Goal: Task Accomplishment & Management: Manage account settings

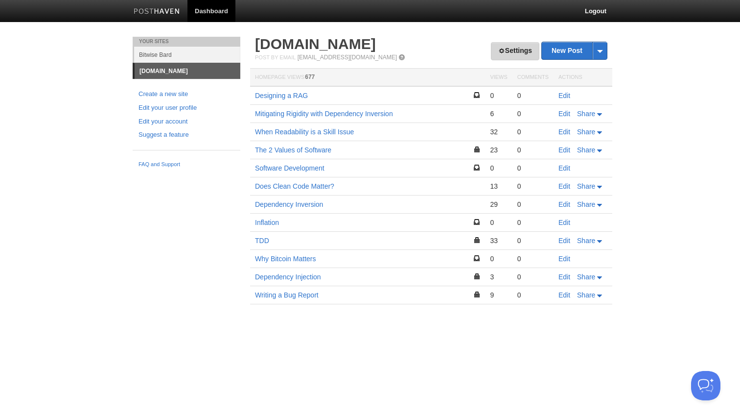
click at [501, 57] on link "Settings" at bounding box center [515, 51] width 48 height 18
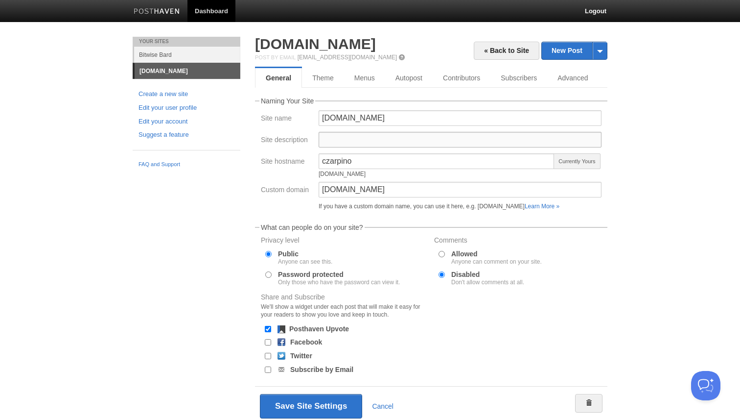
click at [386, 141] on input "Site description" at bounding box center [460, 140] width 283 height 16
click at [393, 122] on input "[DOMAIN_NAME]" at bounding box center [460, 118] width 283 height 16
click at [374, 135] on input "Site description" at bounding box center [460, 140] width 283 height 16
paste input "[DOMAIN_NAME]"
type input "[DOMAIN_NAME]"
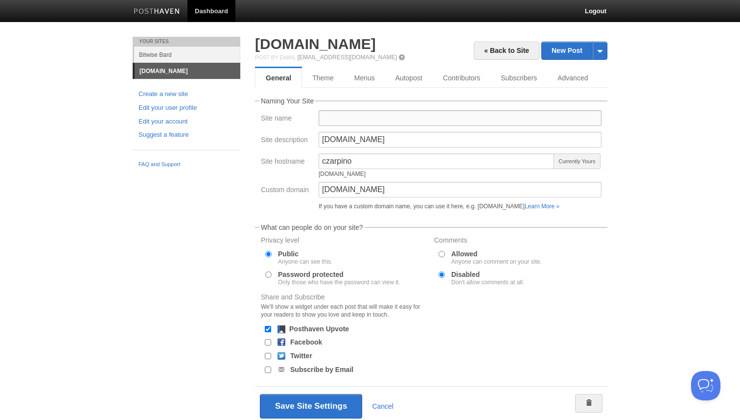
click at [372, 119] on input "Site name" at bounding box center [460, 118] width 283 height 16
type input "[PERSON_NAME]"
click at [302, 406] on button "Save Site Settings" at bounding box center [311, 406] width 102 height 24
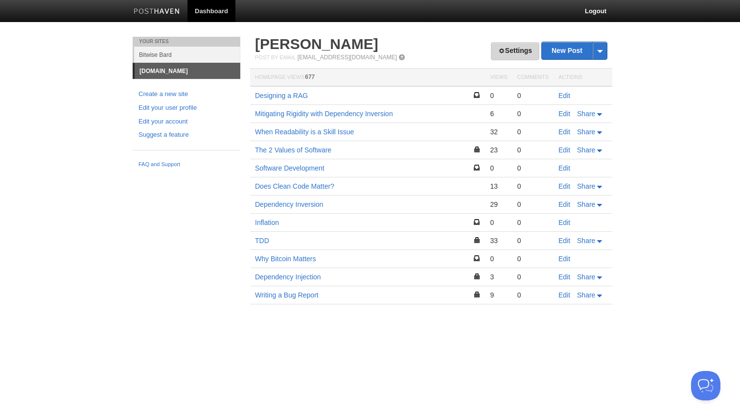
click at [492, 51] on link "Settings" at bounding box center [515, 51] width 48 height 18
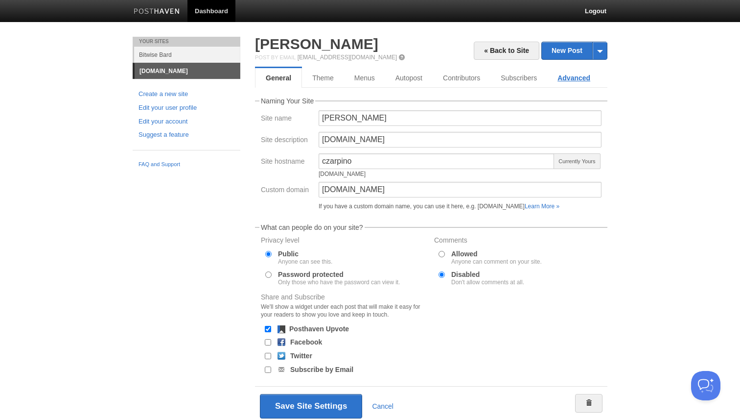
click at [570, 76] on link "Advanced" at bounding box center [573, 78] width 53 height 20
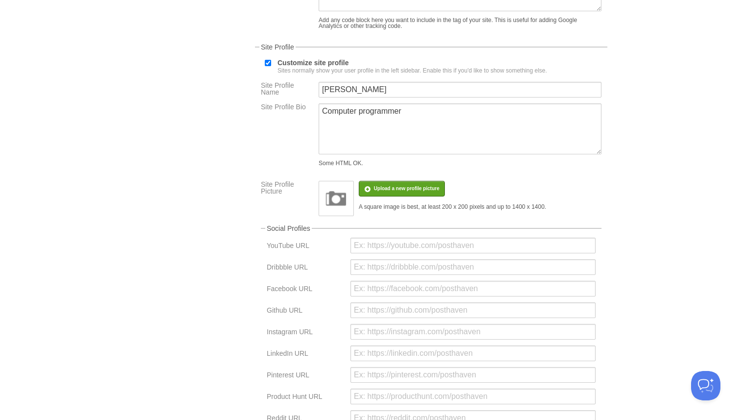
scroll to position [102, 0]
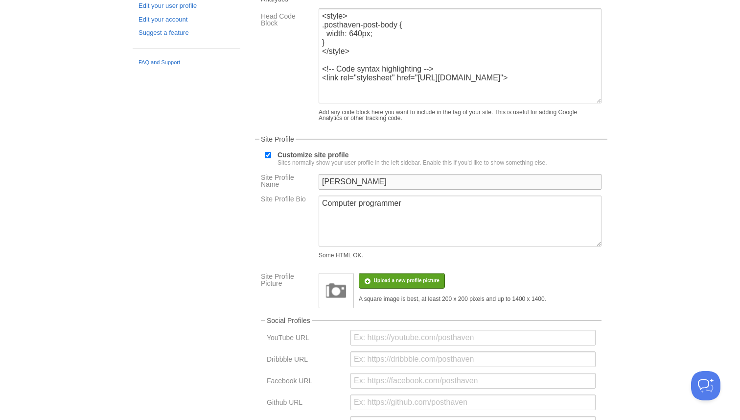
click at [374, 189] on input "[PERSON_NAME]" at bounding box center [460, 182] width 283 height 16
click at [405, 230] on textarea "Computer programmer" at bounding box center [460, 220] width 283 height 51
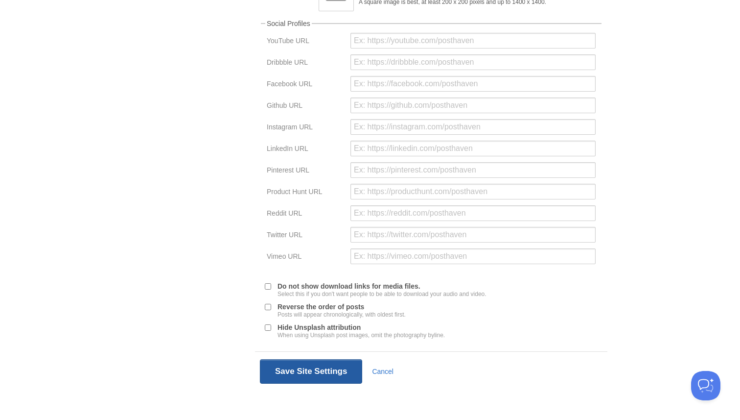
click at [327, 365] on button "Save Site Settings" at bounding box center [311, 371] width 102 height 24
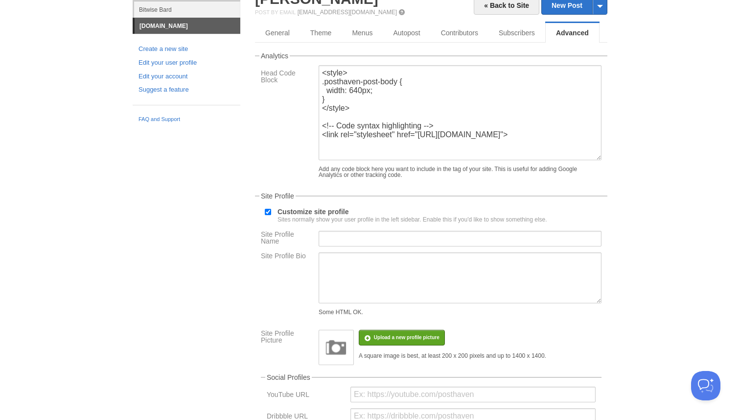
scroll to position [0, 0]
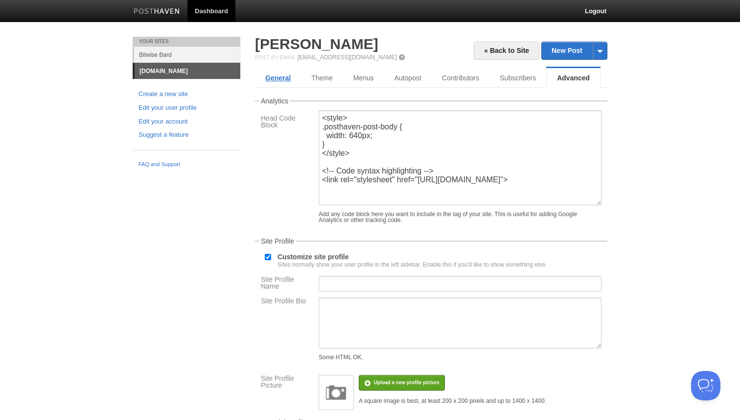
click at [283, 74] on link "General" at bounding box center [278, 78] width 46 height 20
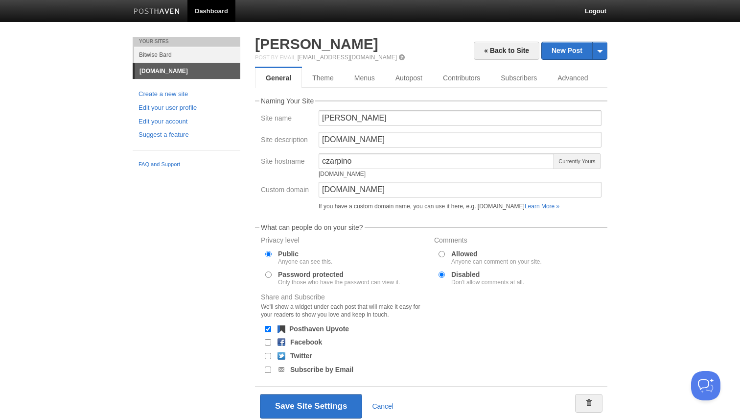
click at [166, 314] on div "Your Sites Bitwise Bard [DOMAIN_NAME] Create a new site Edit your user profile …" at bounding box center [370, 246] width 490 height 418
